Goal: Transaction & Acquisition: Purchase product/service

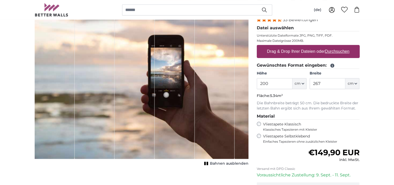
scroll to position [78, 0]
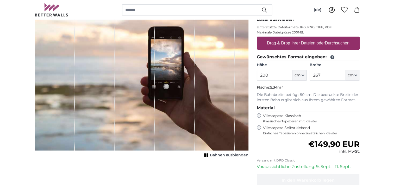
drag, startPoint x: 275, startPoint y: 75, endPoint x: 255, endPoint y: 72, distance: 20.3
click at [255, 72] on div "Eigenes Foto als Tapete Nr. WQ553 33 Bewertungen Datei auswählen Unterstützte D…" at bounding box center [308, 107] width 111 height 235
type input "240"
click at [330, 73] on input "267" at bounding box center [328, 75] width 36 height 11
drag, startPoint x: 330, startPoint y: 73, endPoint x: 302, endPoint y: 74, distance: 27.1
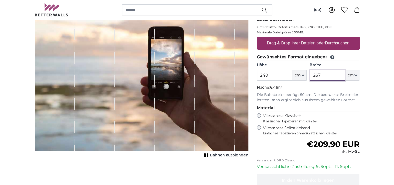
click at [302, 74] on div "Höhe 240 ft cm Centimeter (cm) Inches (inch) Feet (ft. in.) Breite 267 ft cm Ce…" at bounding box center [308, 71] width 103 height 18
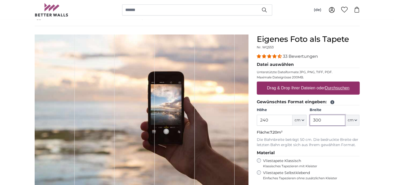
scroll to position [26, 0]
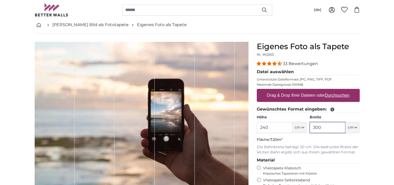
type input "300"
click at [337, 95] on u "Durchsuchen" at bounding box center [337, 95] width 25 height 4
click at [337, 90] on input "Drag & Drop Ihrer Dateien oder Durchsuchen" at bounding box center [308, 90] width 103 height 2
click at [284, 96] on label "Drag & Drop Ihrer Dateien oder Durchsuchen" at bounding box center [308, 95] width 87 height 10
click at [284, 90] on input "Drag & Drop Ihrer Dateien oder Durchsuchen" at bounding box center [308, 90] width 103 height 2
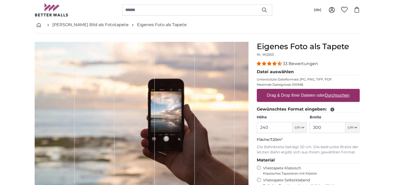
click at [294, 95] on label "Drag & Drop Ihrer Dateien oder Durchsuchen" at bounding box center [308, 95] width 87 height 10
click at [294, 90] on input "Drag & Drop Ihrer Dateien oder Durchsuchen" at bounding box center [308, 90] width 103 height 2
click at [288, 95] on label "Drag & Drop Ihrer Dateien oder Durchsuchen" at bounding box center [308, 95] width 87 height 10
click at [288, 90] on input "Drag & Drop Ihrer Dateien oder Durchsuchen" at bounding box center [308, 90] width 103 height 2
type input "**********"
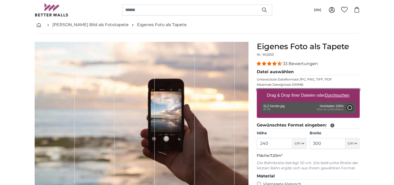
type input "55"
type input "97.9"
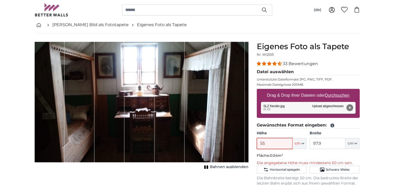
drag, startPoint x: 267, startPoint y: 143, endPoint x: 253, endPoint y: 143, distance: 14.6
click at [253, 143] on div "Eigenes Foto als Tapete Nr. WQ553 33 Bewertungen Datei auswählen Unterstützte D…" at bounding box center [308, 175] width 111 height 266
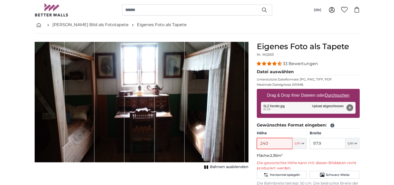
type input "240"
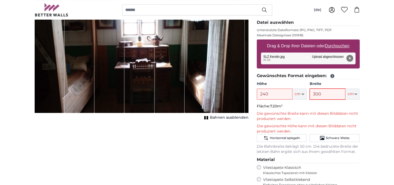
scroll to position [78, 0]
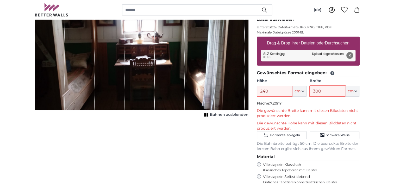
type input "300"
click at [280, 89] on input "240" at bounding box center [275, 91] width 36 height 11
click at [325, 89] on input "300" at bounding box center [328, 91] width 36 height 11
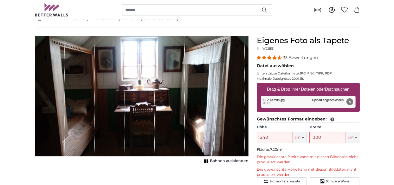
scroll to position [26, 0]
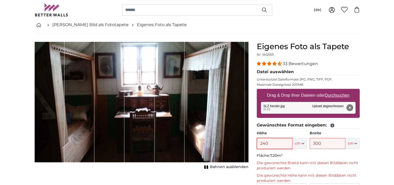
drag, startPoint x: 271, startPoint y: 143, endPoint x: 255, endPoint y: 143, distance: 16.7
click at [255, 143] on div "Eigenes Foto als Tapete Nr. WQ553 33 Bewertungen Datei auswählen Unterstützte D…" at bounding box center [308, 184] width 111 height 284
type input "200"
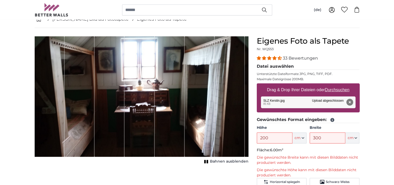
click at [286, 90] on label "Drag & Drop Ihrer Dateien oder Durchsuchen" at bounding box center [308, 89] width 87 height 10
click at [286, 85] on input "Drag & Drop Ihrer Dateien oder Durchsuchen" at bounding box center [308, 84] width 103 height 2
type input "**********"
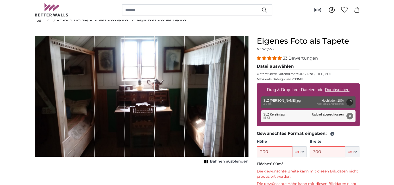
click at [350, 115] on button "Entfernen" at bounding box center [349, 115] width 7 height 7
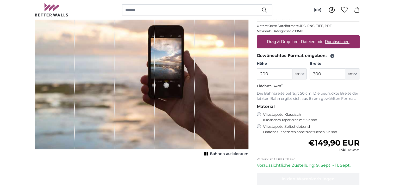
scroll to position [53, 0]
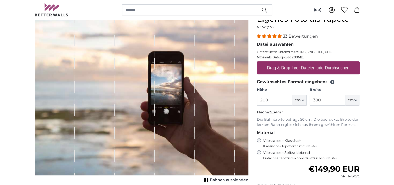
click at [279, 68] on label "Drag & Drop Ihrer Dateien oder Durchsuchen" at bounding box center [308, 68] width 87 height 10
click at [279, 63] on input "Drag & Drop Ihrer Dateien oder Durchsuchen" at bounding box center [308, 62] width 103 height 2
type input "**********"
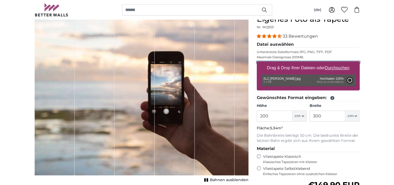
type input "266"
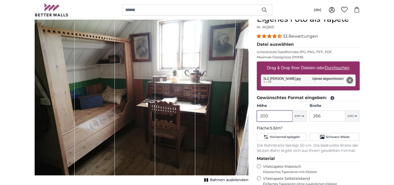
drag, startPoint x: 271, startPoint y: 117, endPoint x: 259, endPoint y: 117, distance: 12.3
click at [259, 117] on input "200" at bounding box center [275, 115] width 36 height 11
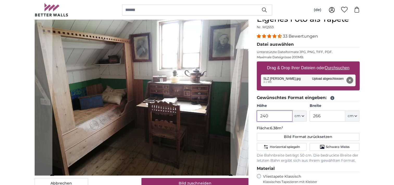
type input "240"
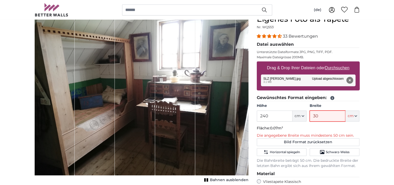
type input "300"
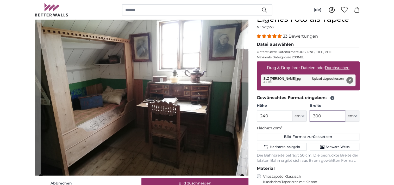
type input "300"
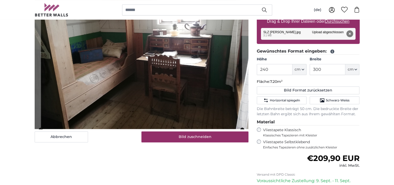
scroll to position [130, 0]
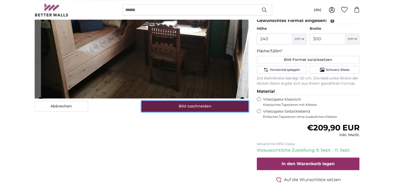
click at [191, 106] on button "Bild zuschneiden" at bounding box center [195, 106] width 107 height 11
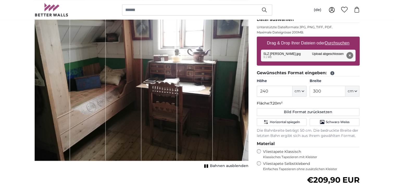
scroll to position [52, 0]
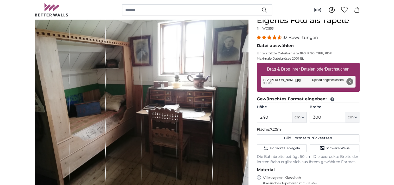
click at [350, 81] on button "Entfernen" at bounding box center [349, 81] width 7 height 7
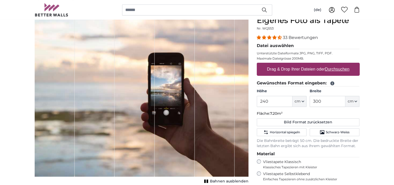
click at [277, 69] on label "Drag & Drop Ihrer Dateien oder Durchsuchen" at bounding box center [308, 69] width 87 height 10
click at [277, 64] on input "Drag & Drop Ihrer Dateien oder Durchsuchen" at bounding box center [308, 64] width 103 height 2
type input "**********"
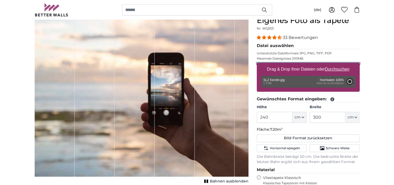
type input "194"
type input "345.3"
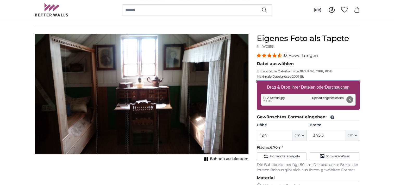
scroll to position [26, 0]
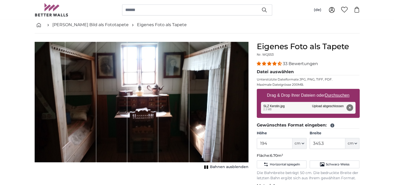
click at [350, 108] on button "Entfernen" at bounding box center [349, 107] width 7 height 7
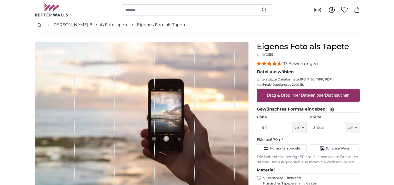
click at [275, 94] on label "Drag & Drop Ihrer Dateien oder Durchsuchen" at bounding box center [308, 95] width 87 height 10
click at [275, 90] on input "Drag & Drop Ihrer Dateien oder Durchsuchen" at bounding box center [308, 90] width 103 height 2
type input "**********"
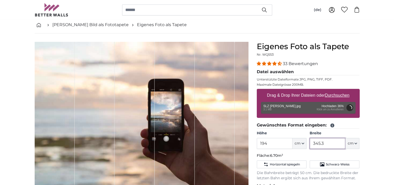
drag, startPoint x: 327, startPoint y: 142, endPoint x: 306, endPoint y: 142, distance: 21.6
click at [306, 142] on div "Höhe 194 ft cm Centimeter (cm) Inches (inch) Feet (ft. in.) Breite 345.3 ft cm …" at bounding box center [308, 139] width 103 height 18
type input "300"
drag, startPoint x: 279, startPoint y: 143, endPoint x: 257, endPoint y: 141, distance: 23.0
click at [257, 141] on div "Eigenes Foto als Tapete Nr. WQ553 33 Bewertungen Datei auswählen Unterstützte D…" at bounding box center [308, 172] width 111 height 261
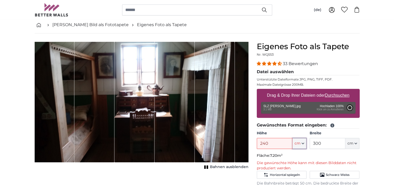
type input "200"
type input "266"
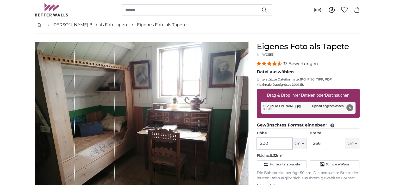
drag, startPoint x: 273, startPoint y: 143, endPoint x: 252, endPoint y: 144, distance: 21.4
click at [252, 144] on product-detail "Abbrechen Bild zuschneiden Bahnen ausblenden Eigenes Foto als Tapete Nr. WQ553 …" at bounding box center [198, 167] width 334 height 269
type input "240"
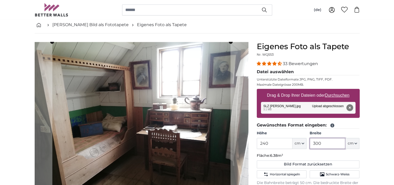
type input "300"
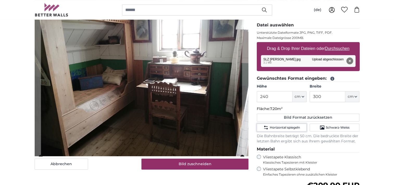
scroll to position [104, 0]
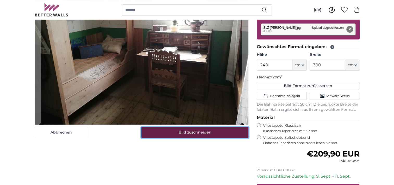
click at [192, 135] on button "Bild zuschneiden" at bounding box center [195, 132] width 107 height 11
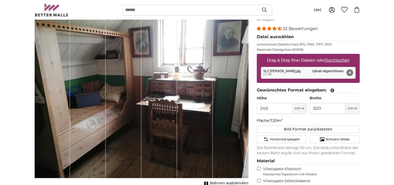
scroll to position [52, 0]
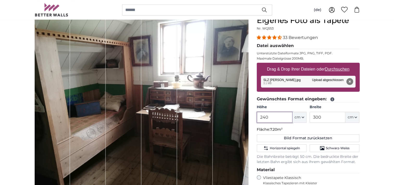
drag, startPoint x: 276, startPoint y: 118, endPoint x: 258, endPoint y: 118, distance: 18.0
click at [258, 118] on input "240" at bounding box center [275, 117] width 36 height 11
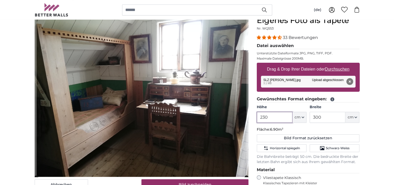
type input "230"
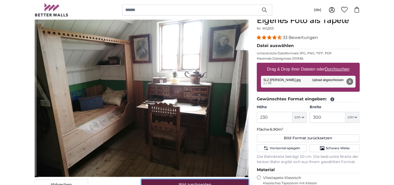
click at [216, 182] on button "Bild zuschneiden" at bounding box center [195, 184] width 107 height 11
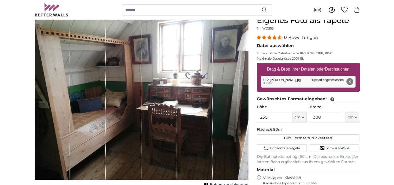
click at [294, 70] on label "Drag & Drop Ihrer Dateien oder Durchsuchen" at bounding box center [308, 69] width 87 height 10
click at [294, 64] on input "Drag & Drop Ihrer Dateien oder Durchsuchen" at bounding box center [308, 64] width 103 height 2
type input "**********"
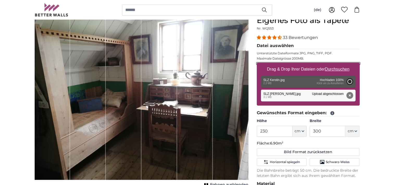
type input "194"
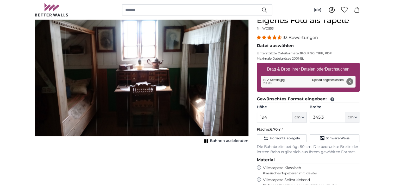
click at [217, 141] on span "Bahnen ausblenden" at bounding box center [229, 140] width 39 height 5
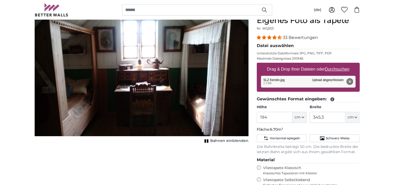
click at [217, 140] on span "Bahnen einblenden" at bounding box center [229, 140] width 38 height 5
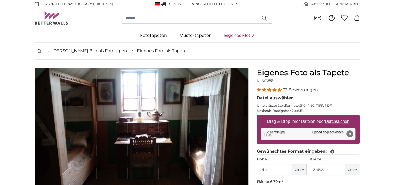
click at [213, 129] on div "1 of 1" at bounding box center [205, 128] width 31 height 120
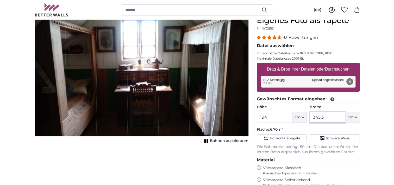
drag, startPoint x: 330, startPoint y: 115, endPoint x: 306, endPoint y: 112, distance: 24.0
click at [306, 112] on div "Höhe 194 ft cm Centimeter (cm) Inches (inch) Feet (ft. in.) Breite 345.3 ft cm …" at bounding box center [308, 113] width 103 height 18
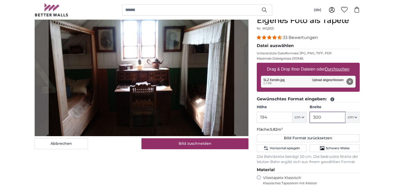
type input "300"
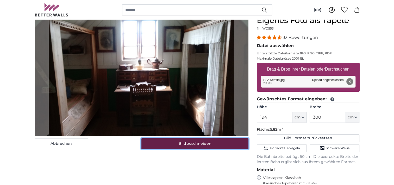
click at [192, 142] on button "Bild zuschneiden" at bounding box center [195, 143] width 107 height 11
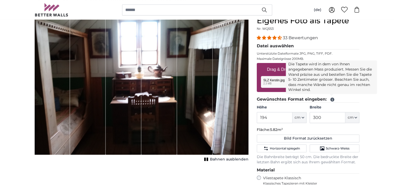
scroll to position [52, 0]
